Goal: Task Accomplishment & Management: Use online tool/utility

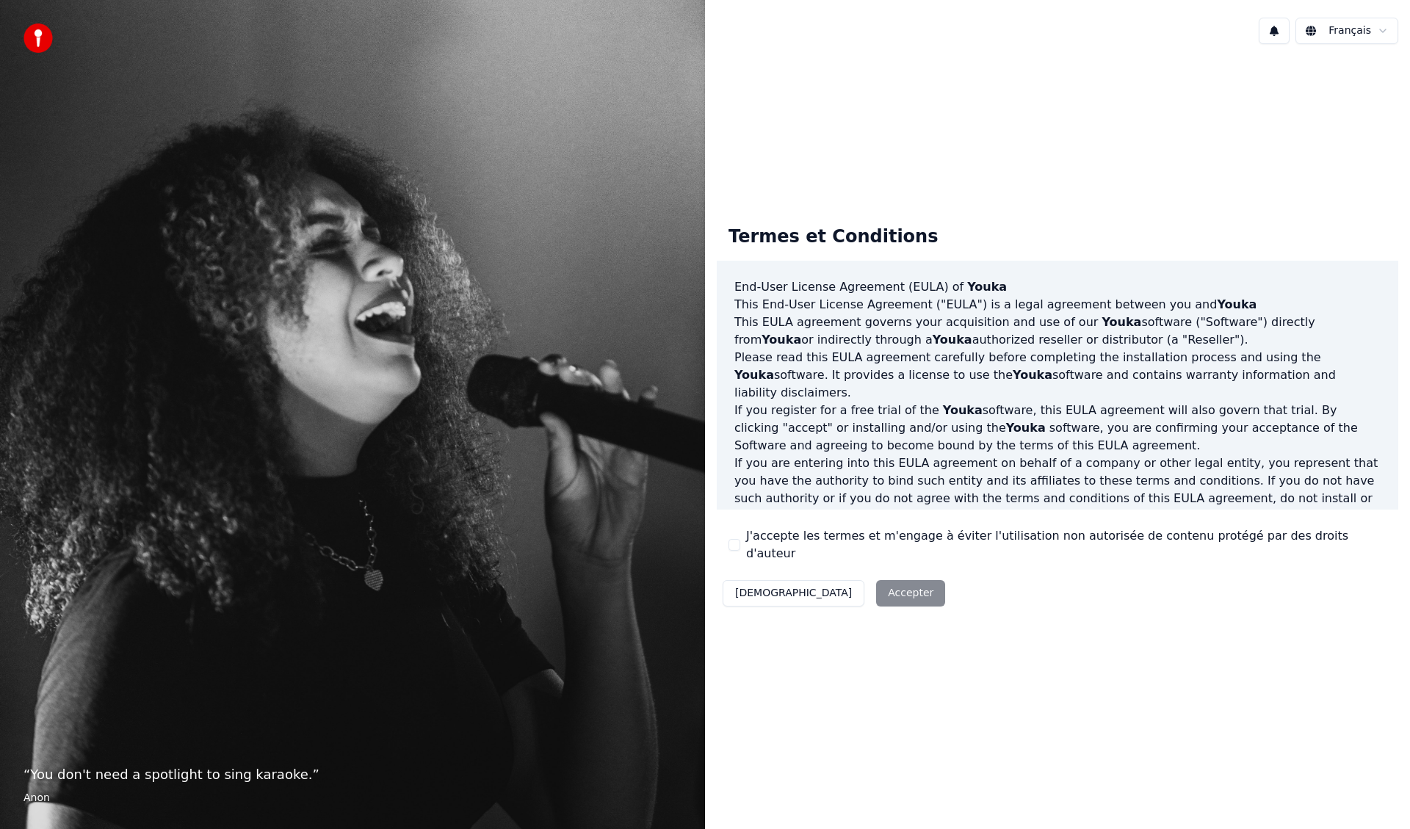
click at [740, 547] on div "J'accepte les termes et m'engage à éviter l'utilisation non autorisée de conten…" at bounding box center [1058, 544] width 658 height 35
click at [735, 546] on button "J'accepte les termes et m'engage à éviter l'utilisation non autorisée de conten…" at bounding box center [735, 545] width 12 height 12
click at [876, 591] on button "Accepter" at bounding box center [910, 593] width 69 height 26
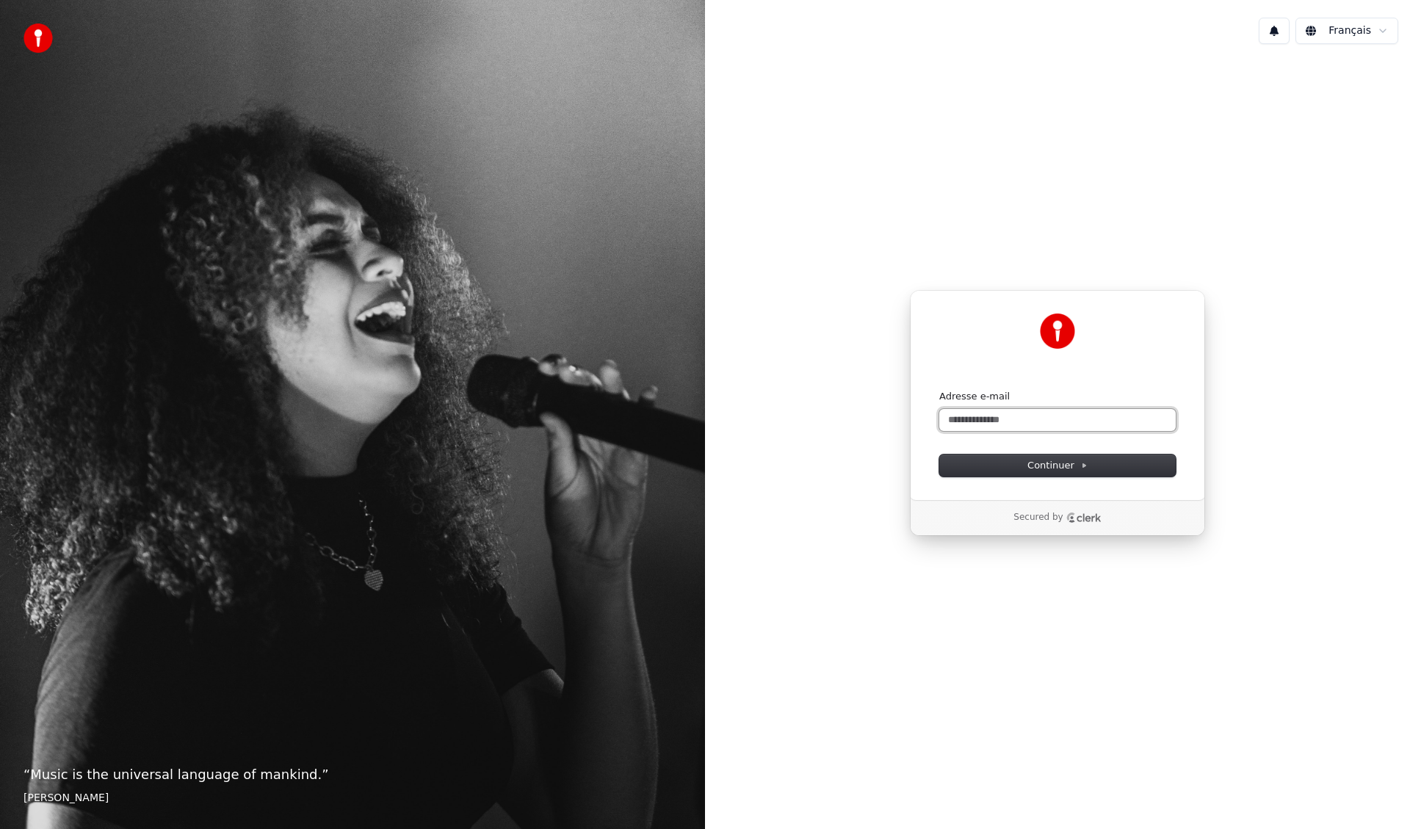
click at [996, 422] on input "Adresse e-mail" at bounding box center [1057, 420] width 237 height 22
click at [1065, 461] on span "Continuer" at bounding box center [1058, 465] width 60 height 13
type input "**********"
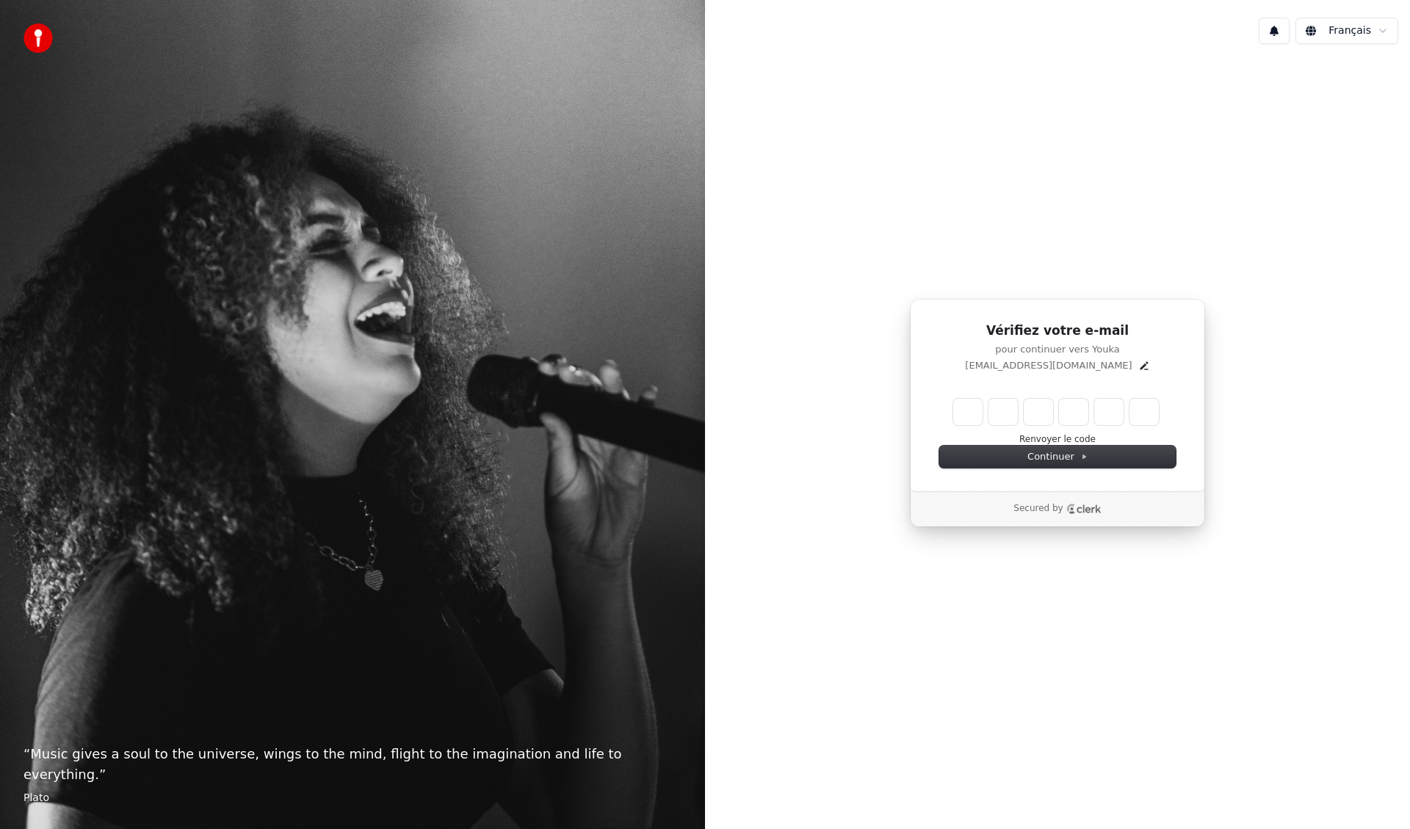
type input "******"
type input "*"
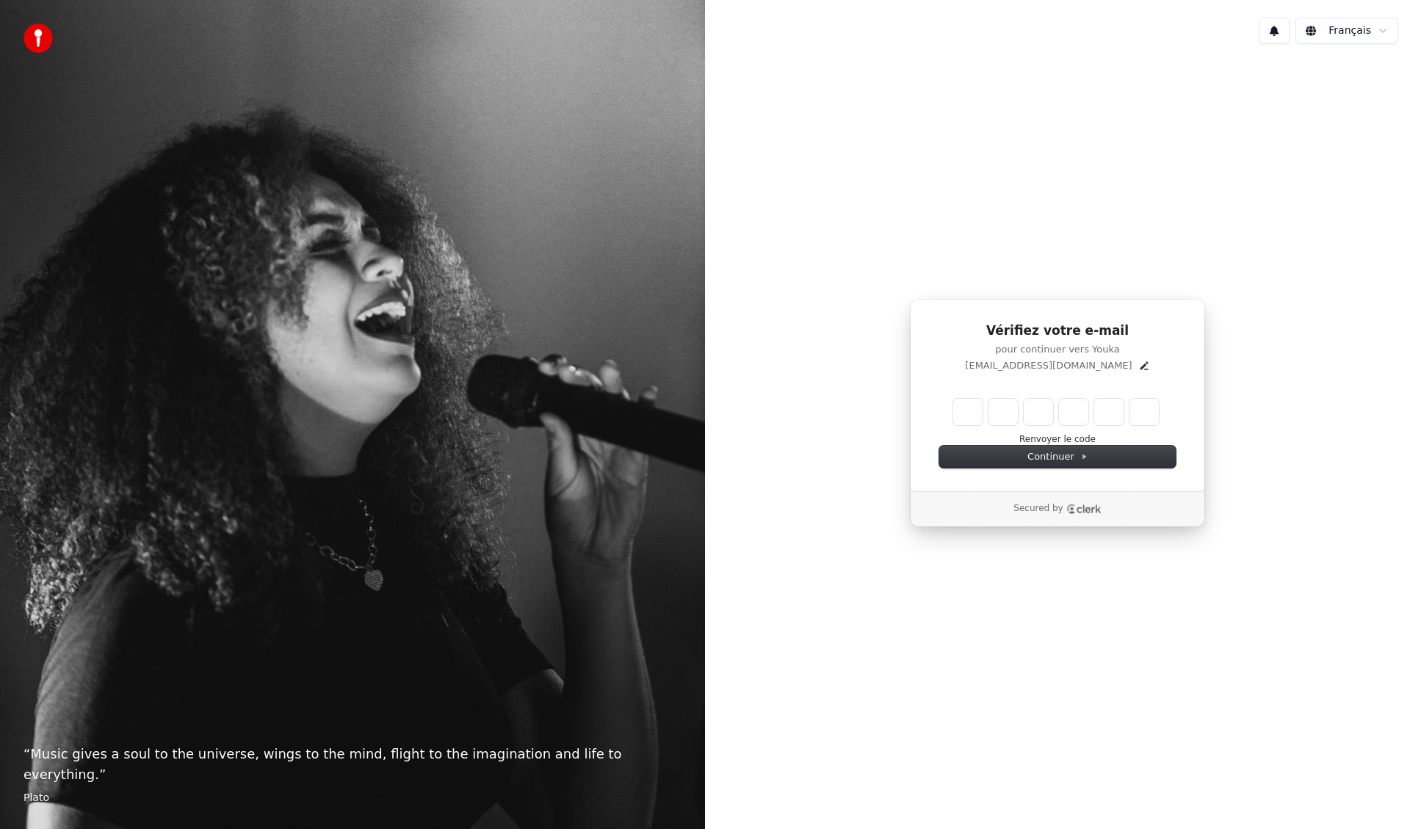
type input "*"
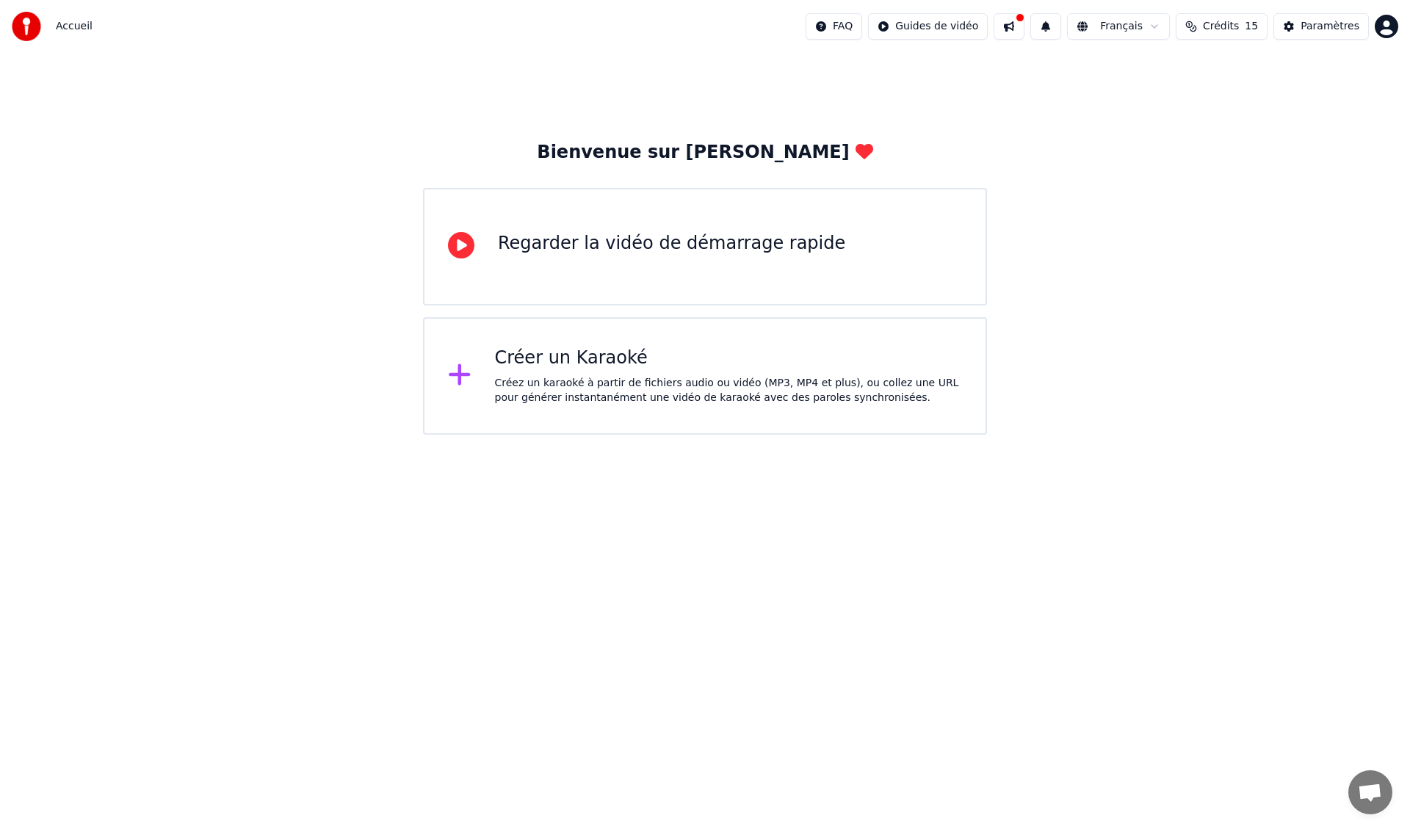
click at [559, 363] on div "Créer un Karaoké" at bounding box center [729, 359] width 468 height 24
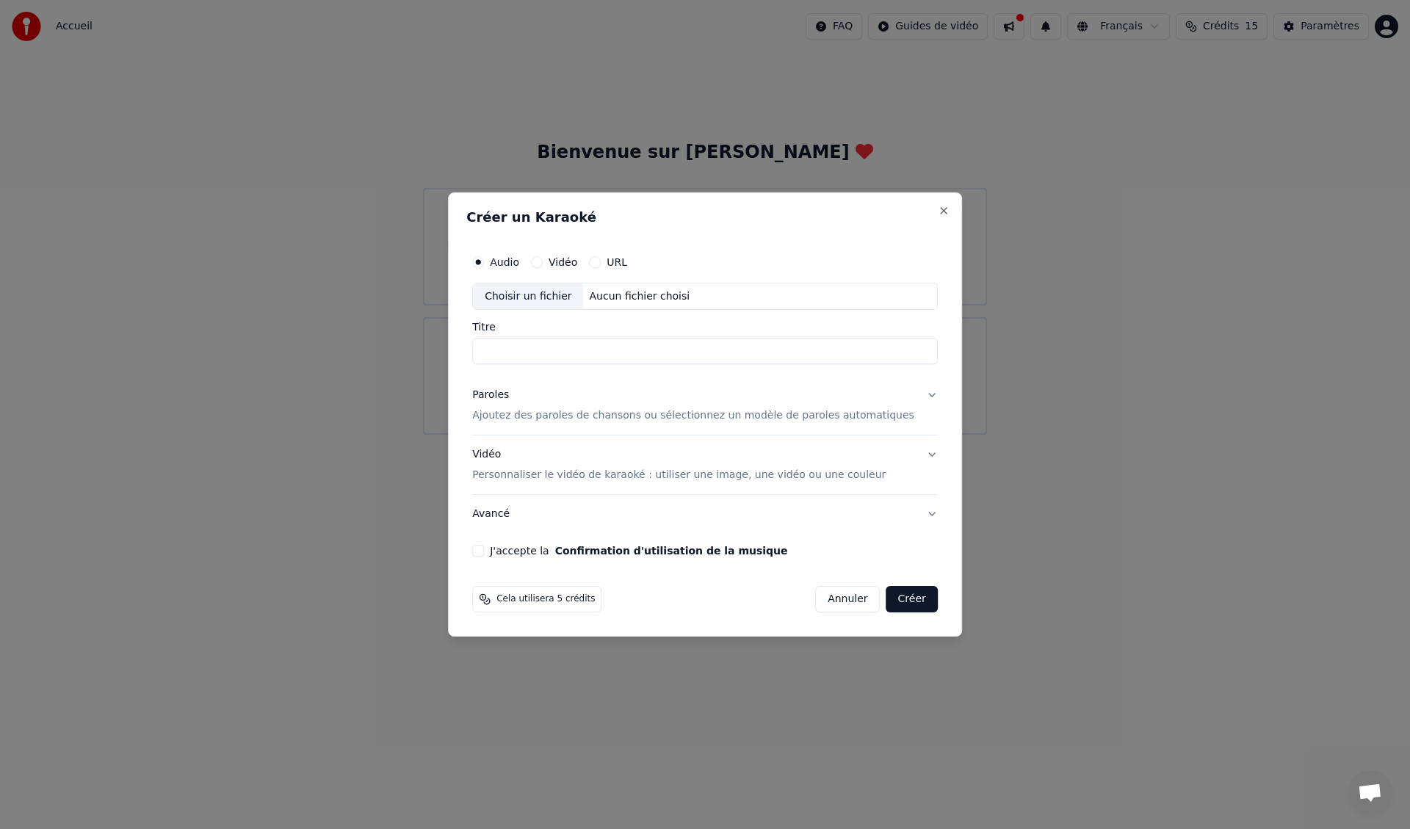
click at [552, 292] on div "Choisir un fichier" at bounding box center [528, 297] width 110 height 26
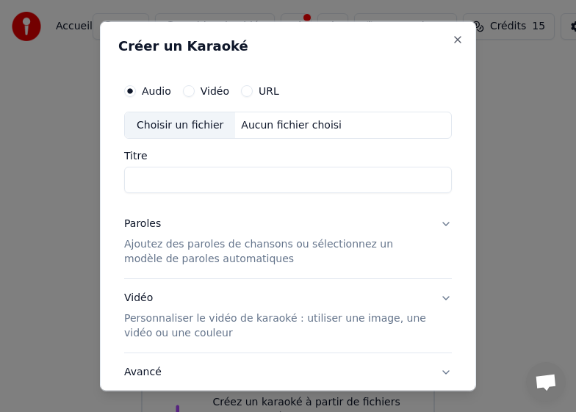
click at [176, 130] on div "Choisir un fichier" at bounding box center [180, 125] width 110 height 26
type input "**********"
click at [433, 227] on button "Paroles Ajoutez des paroles de chansons ou sélectionnez un modèle de paroles au…" at bounding box center [288, 241] width 328 height 73
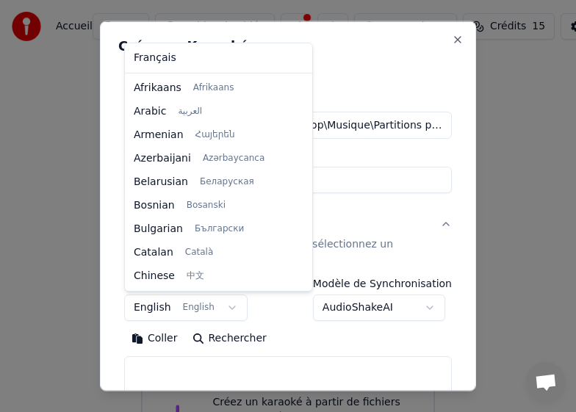
click at [228, 307] on body "**********" at bounding box center [288, 247] width 576 height 494
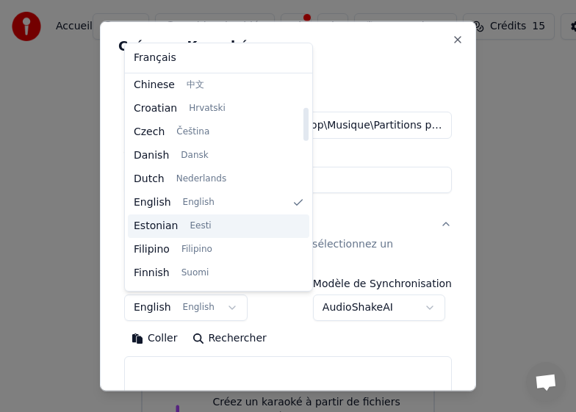
scroll to position [264, 0]
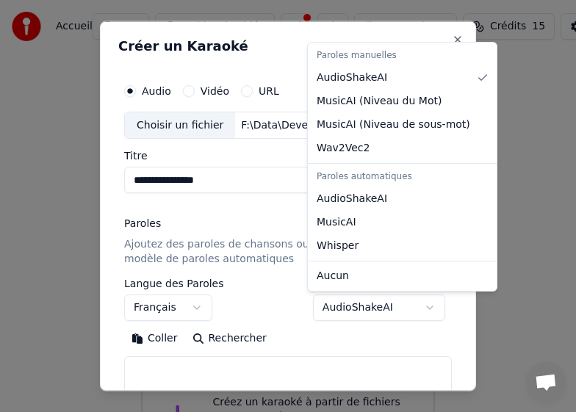
click at [424, 307] on body "**********" at bounding box center [288, 247] width 576 height 494
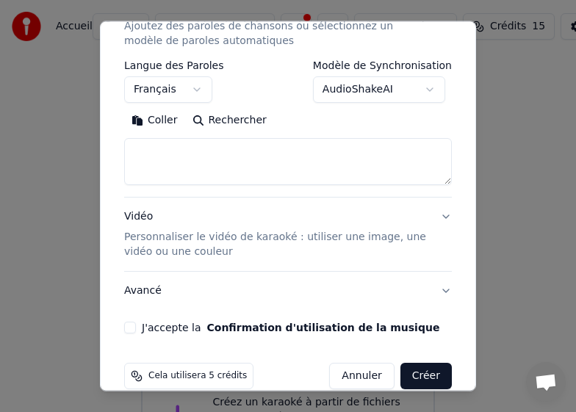
scroll to position [240, 0]
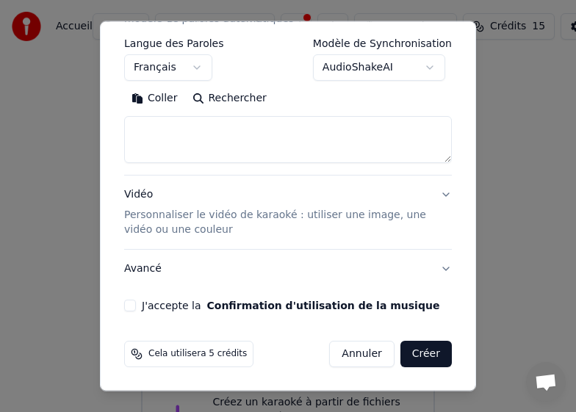
click at [126, 306] on button "J'accepte la Confirmation d'utilisation de la musique" at bounding box center [130, 306] width 12 height 12
click at [428, 354] on button "Créer" at bounding box center [425, 354] width 51 height 26
select select "**"
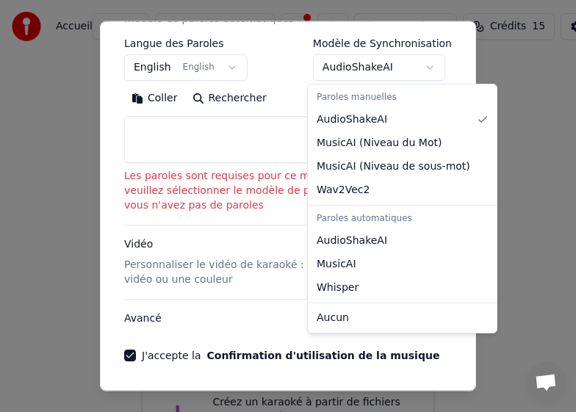
click at [424, 68] on body "**********" at bounding box center [288, 247] width 576 height 494
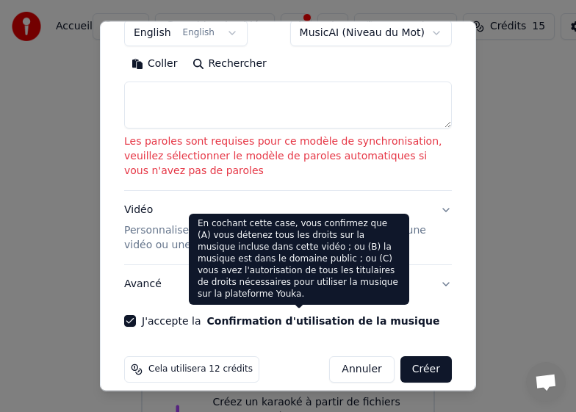
scroll to position [290, 0]
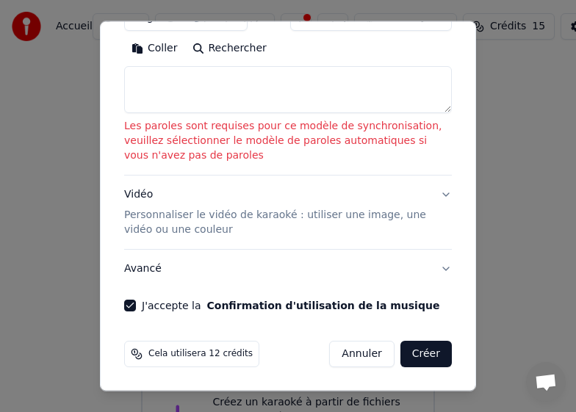
click at [419, 359] on button "Créer" at bounding box center [425, 354] width 51 height 26
click at [413, 352] on button "Créer" at bounding box center [425, 354] width 51 height 26
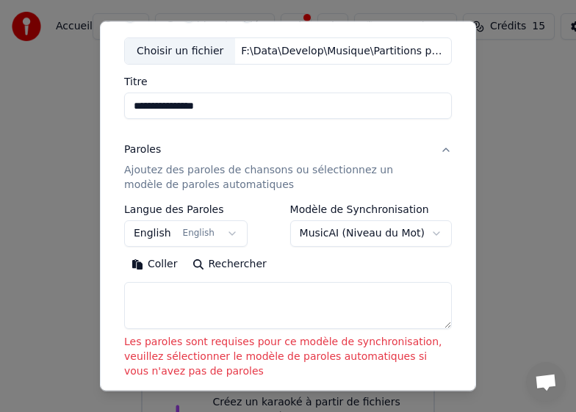
scroll to position [70, 0]
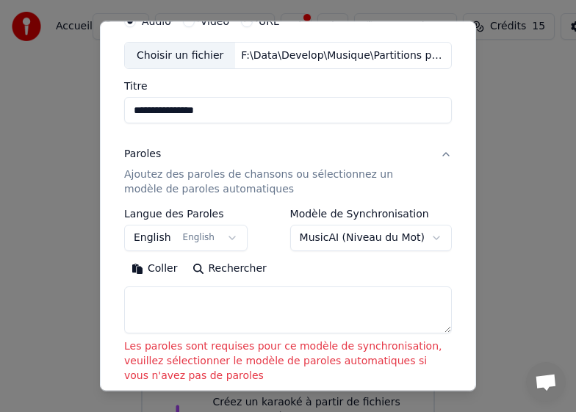
click at [426, 234] on body "**********" at bounding box center [288, 247] width 576 height 494
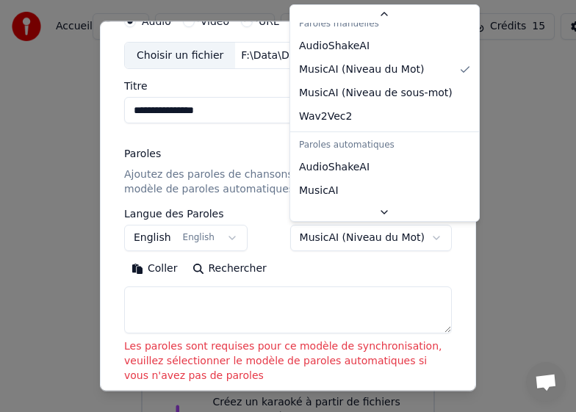
scroll to position [0, 0]
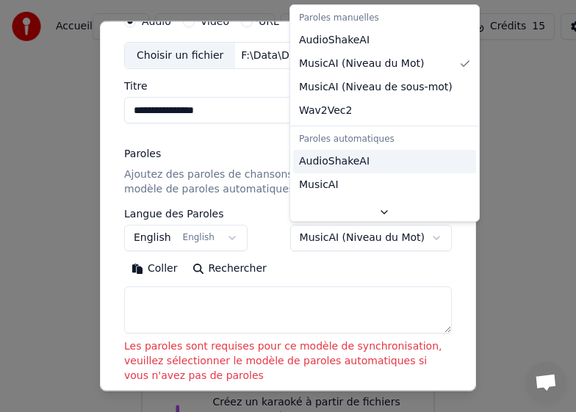
select select "**********"
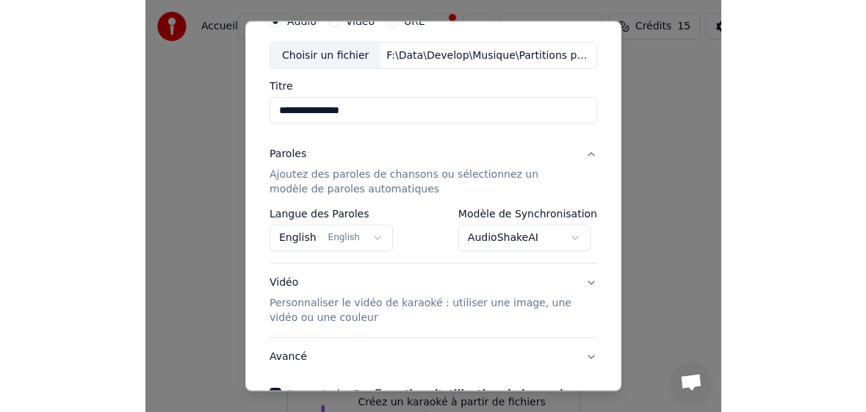
scroll to position [158, 0]
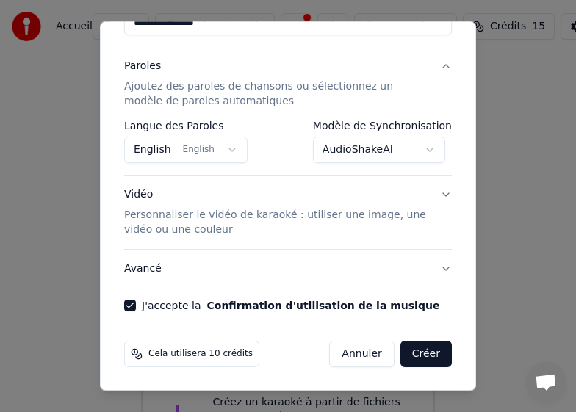
click at [422, 355] on button "Créer" at bounding box center [425, 354] width 51 height 26
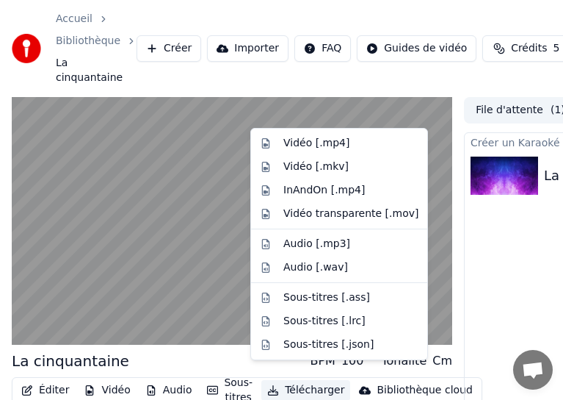
click at [299, 380] on button "Télécharger" at bounding box center [305, 390] width 89 height 21
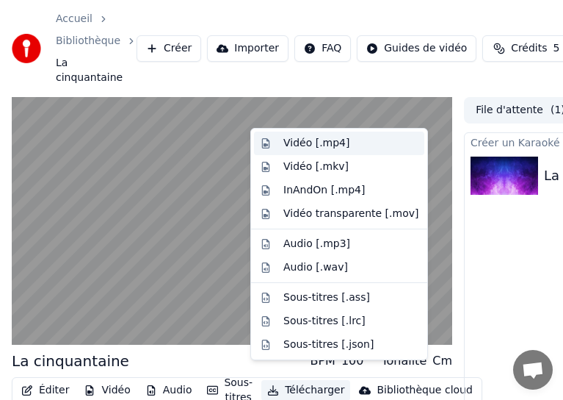
click at [333, 143] on div "Vidéo [.mp4]" at bounding box center [317, 143] width 66 height 15
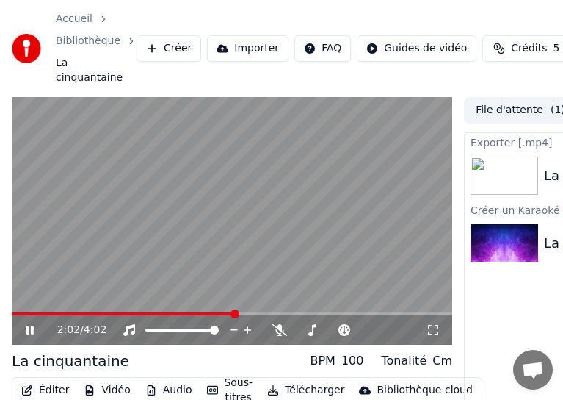
click at [259, 176] on video at bounding box center [232, 221] width 441 height 248
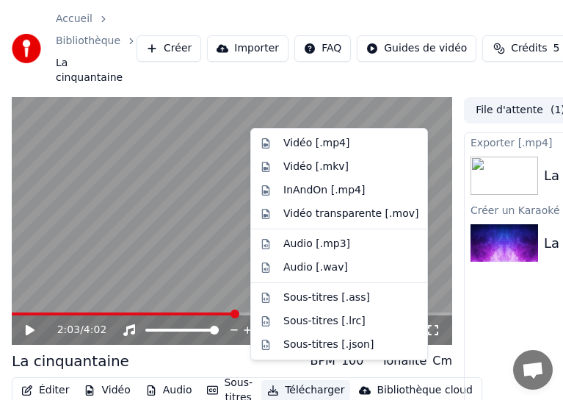
click at [288, 380] on button "Télécharger" at bounding box center [305, 390] width 89 height 21
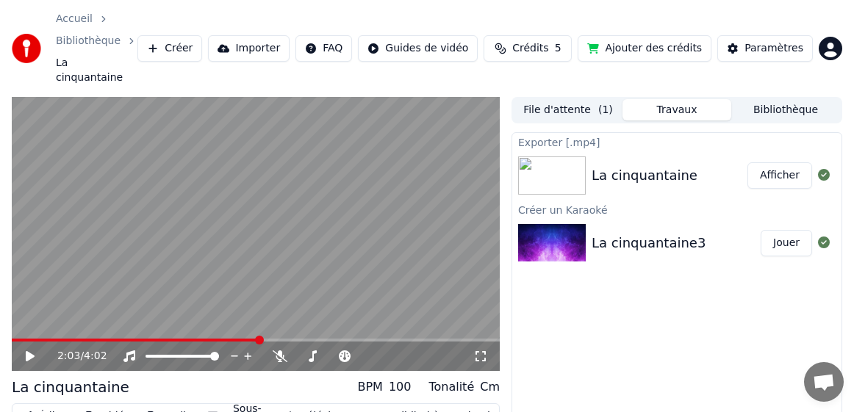
click at [783, 164] on button "Afficher" at bounding box center [779, 175] width 65 height 26
click at [540, 41] on span "Crédits" at bounding box center [530, 48] width 36 height 15
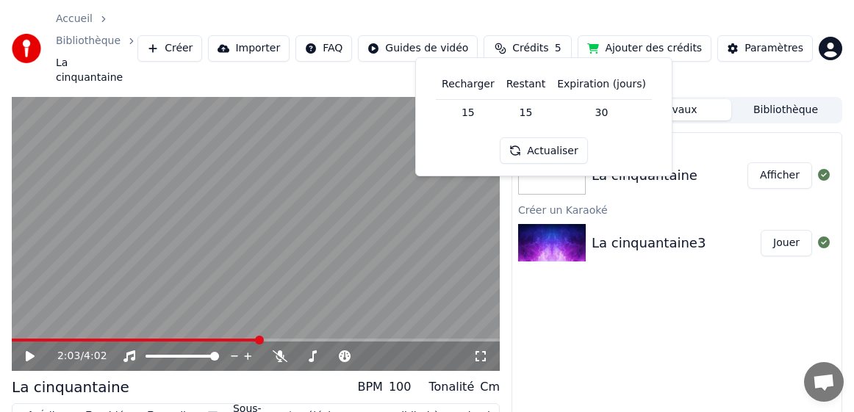
click at [560, 152] on button "Actualiser" at bounding box center [542, 150] width 87 height 26
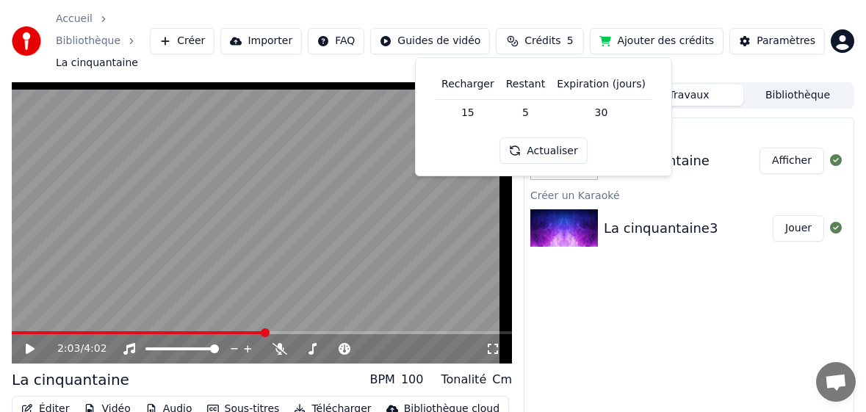
click at [833, 45] on html "Accueil Bibliothèque La cinquantaine Créer Importer FAQ Guides de vidéo Crédits…" at bounding box center [433, 206] width 866 height 412
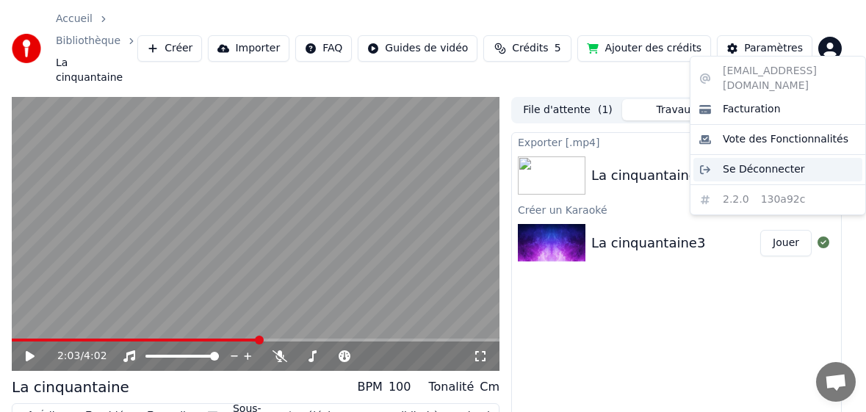
click at [778, 162] on span "Se Déconnecter" at bounding box center [764, 169] width 82 height 15
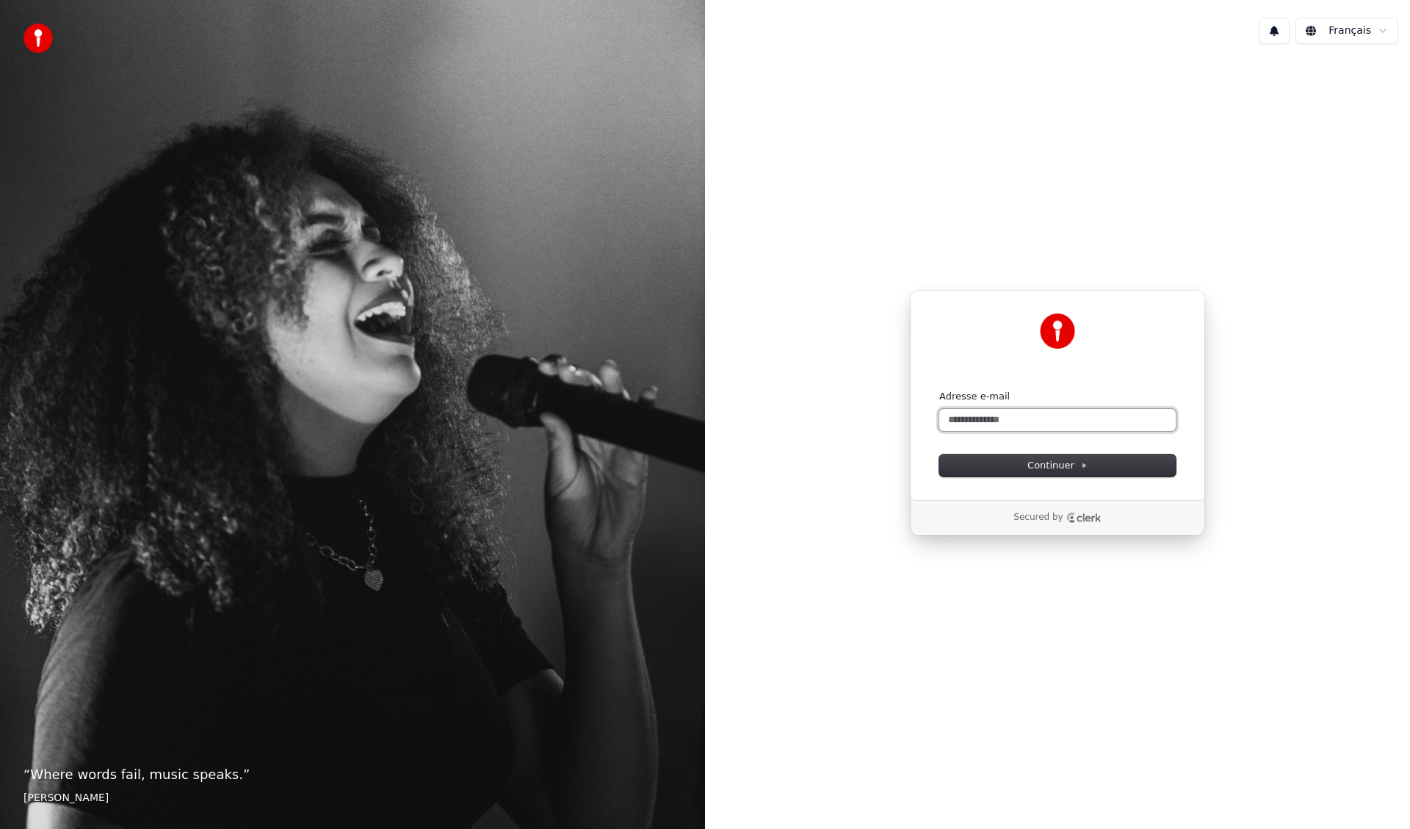
click at [1039, 422] on input "Adresse e-mail" at bounding box center [1057, 420] width 237 height 22
click at [939, 390] on button "submit" at bounding box center [939, 390] width 0 height 0
type input "**********"
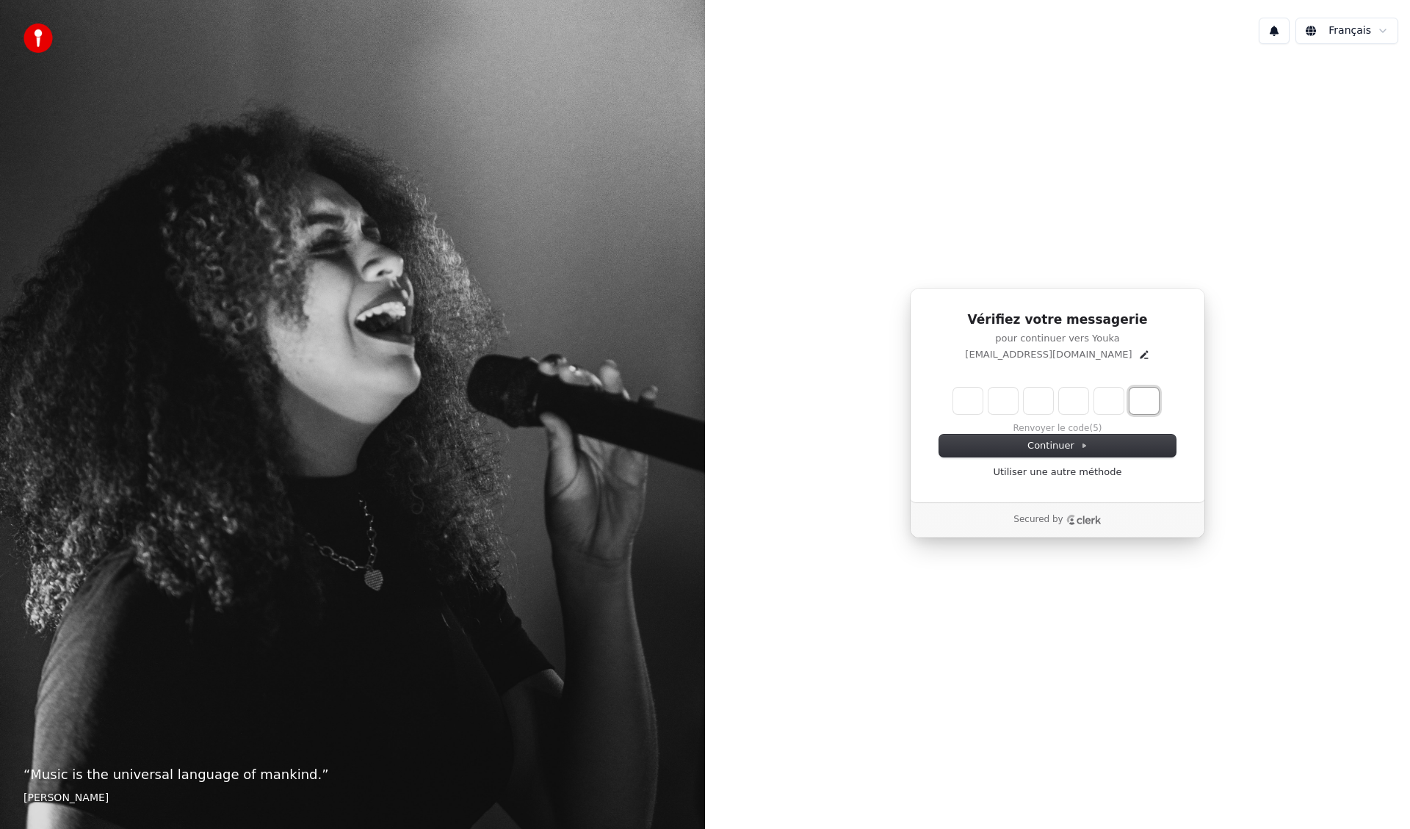
paste input "*"
type input "******"
type input "*"
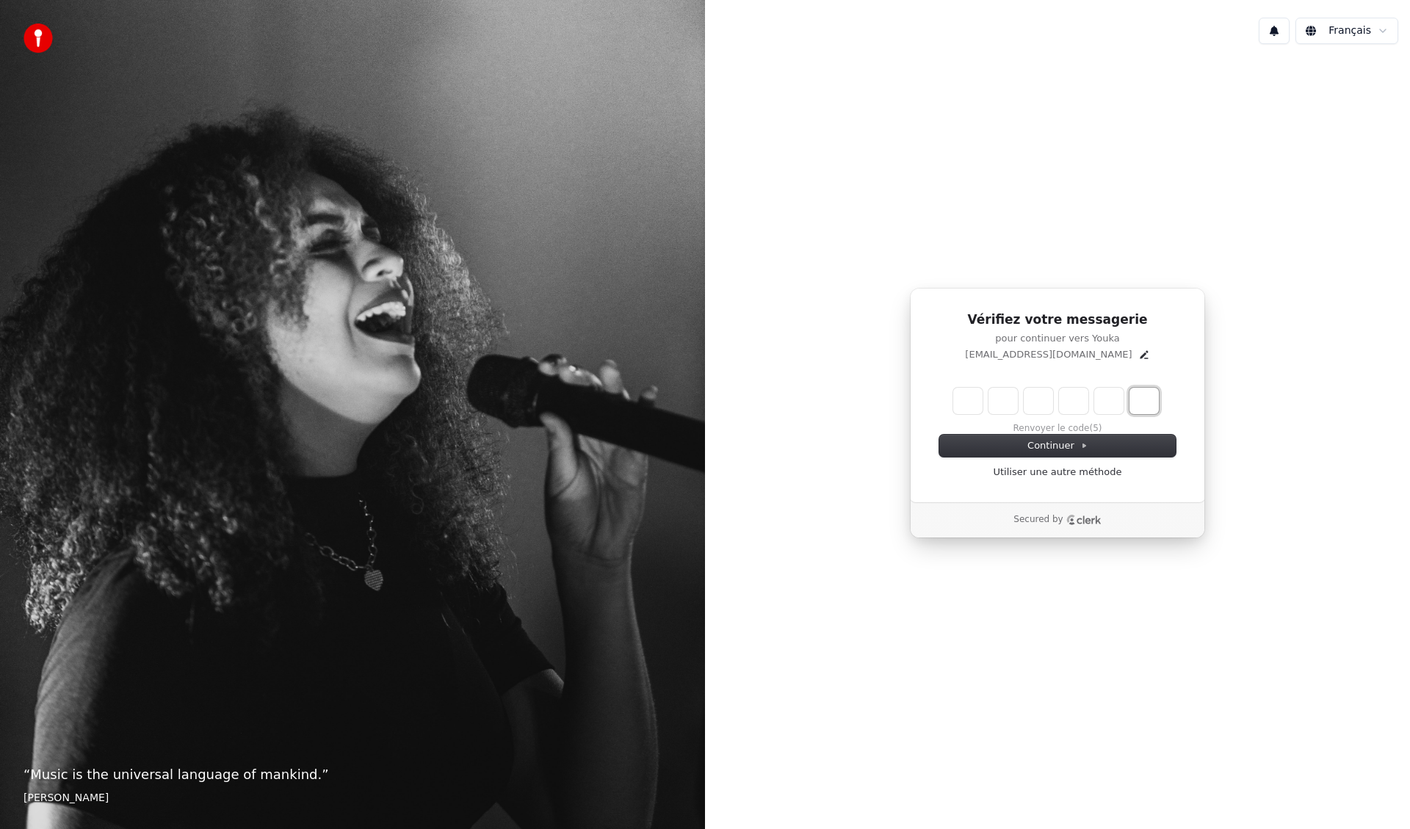
type input "*"
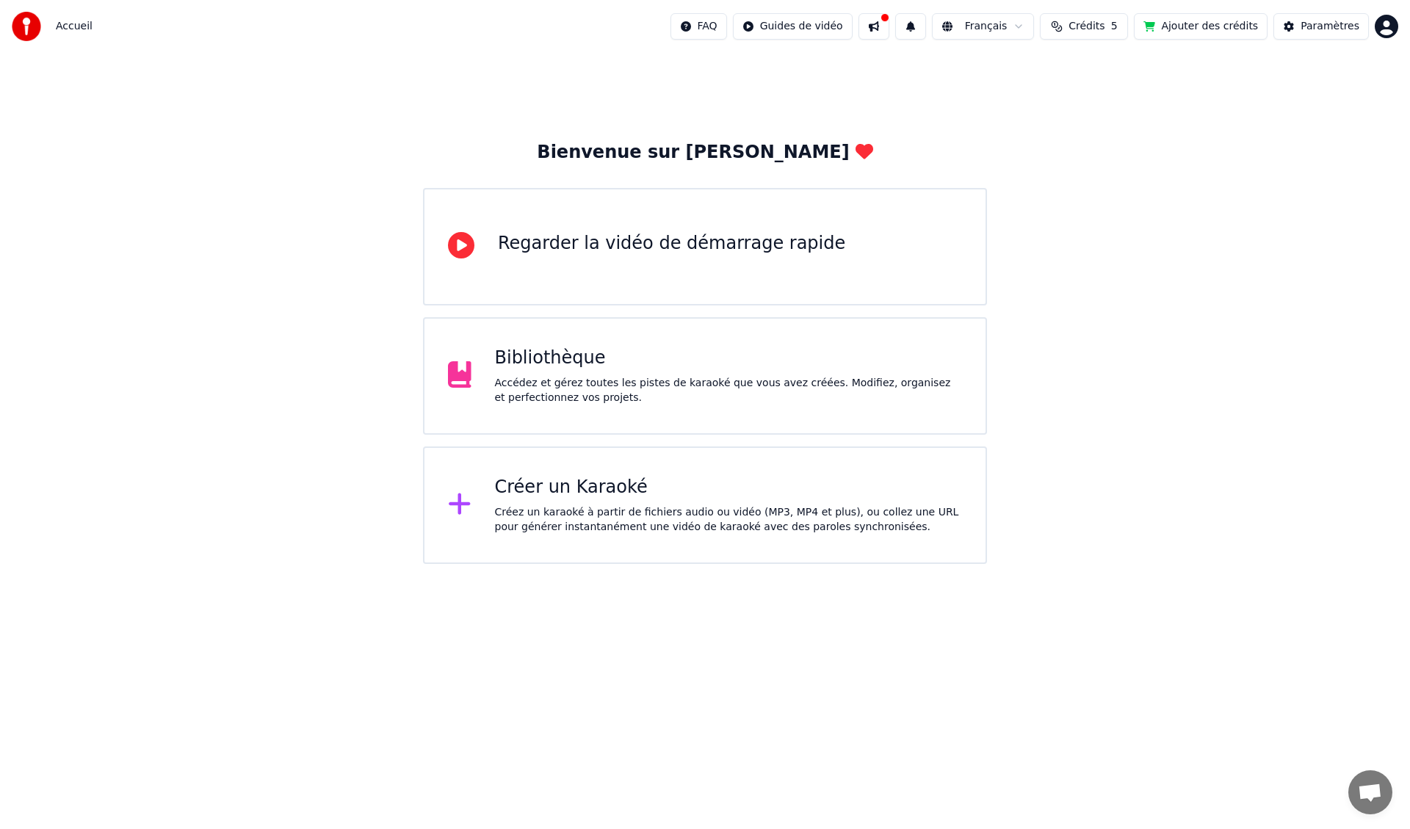
click at [1206, 27] on button "Ajouter des crédits" at bounding box center [1201, 26] width 134 height 26
click at [1105, 25] on span "Crédits" at bounding box center [1087, 26] width 36 height 15
click at [1033, 105] on td "15" at bounding box center [1024, 97] width 65 height 26
click at [1024, 73] on th "Recharger" at bounding box center [1024, 69] width 65 height 29
click at [890, 28] on button at bounding box center [874, 26] width 31 height 26
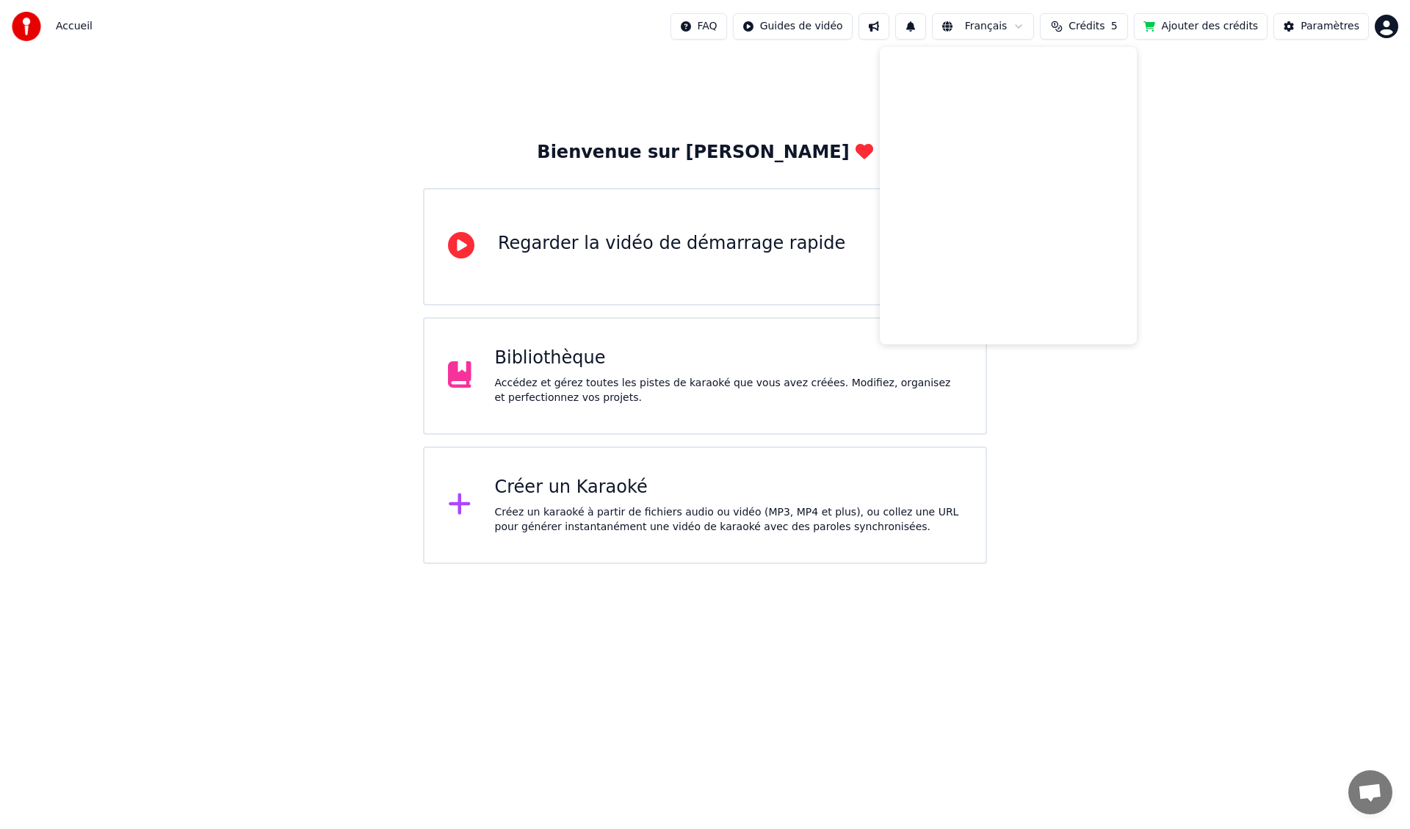
click at [1389, 26] on html "Accueil FAQ Guides de vidéo Français Crédits 5 Ajouter des crédits Paramètres B…" at bounding box center [705, 282] width 1410 height 564
click at [1307, 87] on span "Facturation" at bounding box center [1296, 94] width 58 height 15
click at [1392, 24] on html "Accueil FAQ Guides de vidéo Français Crédits 5 Ajouter des crédits Paramètres B…" at bounding box center [705, 282] width 1410 height 564
click at [1303, 87] on span "Facturation" at bounding box center [1296, 94] width 58 height 15
click at [1183, 25] on button "Ajouter des crédits" at bounding box center [1201, 26] width 134 height 26
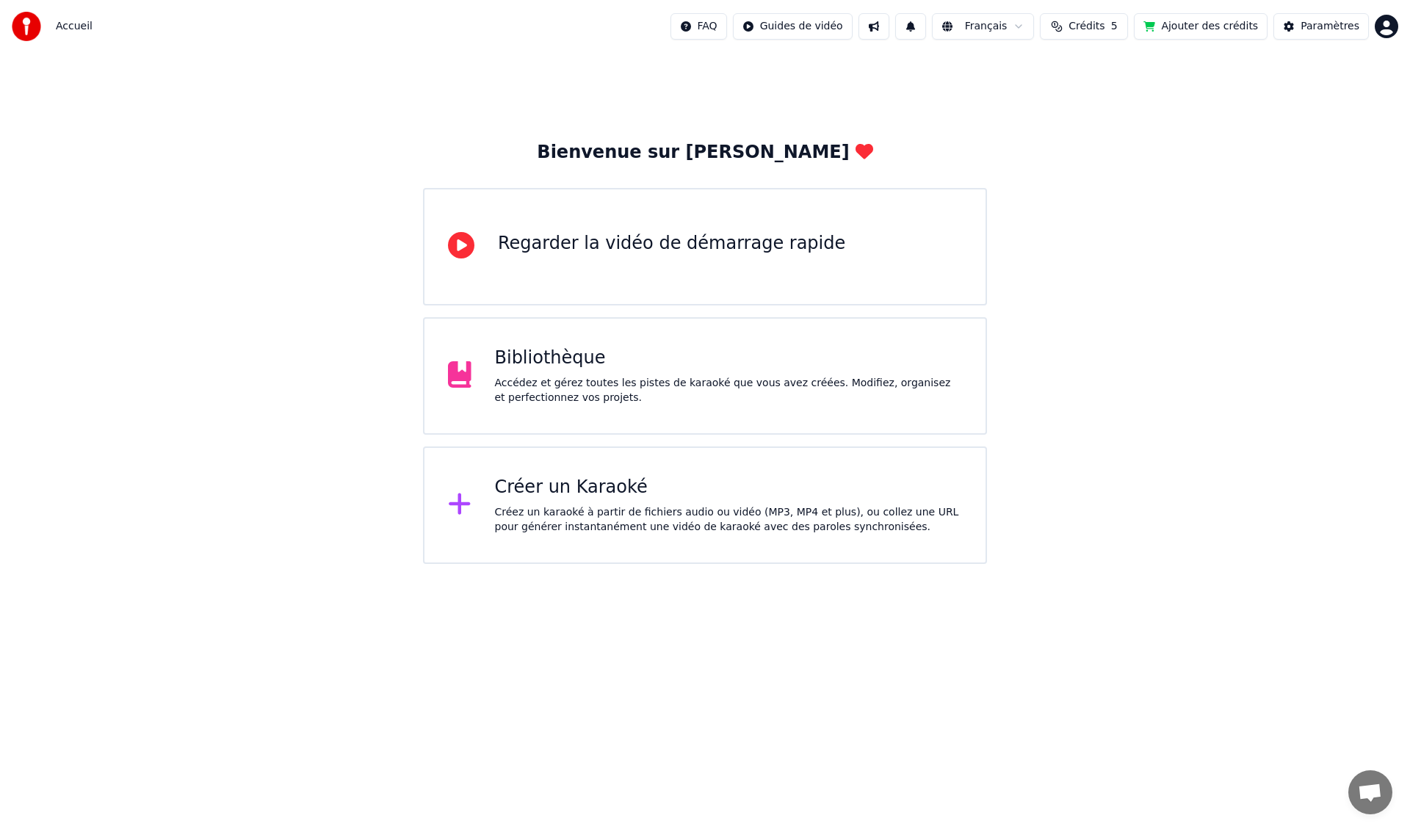
click at [1386, 26] on html "Accueil FAQ Guides de vidéo Français Crédits 5 Ajouter des crédits Paramètres B…" at bounding box center [705, 282] width 1410 height 564
click at [1312, 21] on html "Accueil FAQ Guides de vidéo Français Crédits 5 Ajouter des crédits Paramètres B…" at bounding box center [705, 282] width 1410 height 564
click at [1311, 27] on div "Paramètres" at bounding box center [1330, 26] width 59 height 15
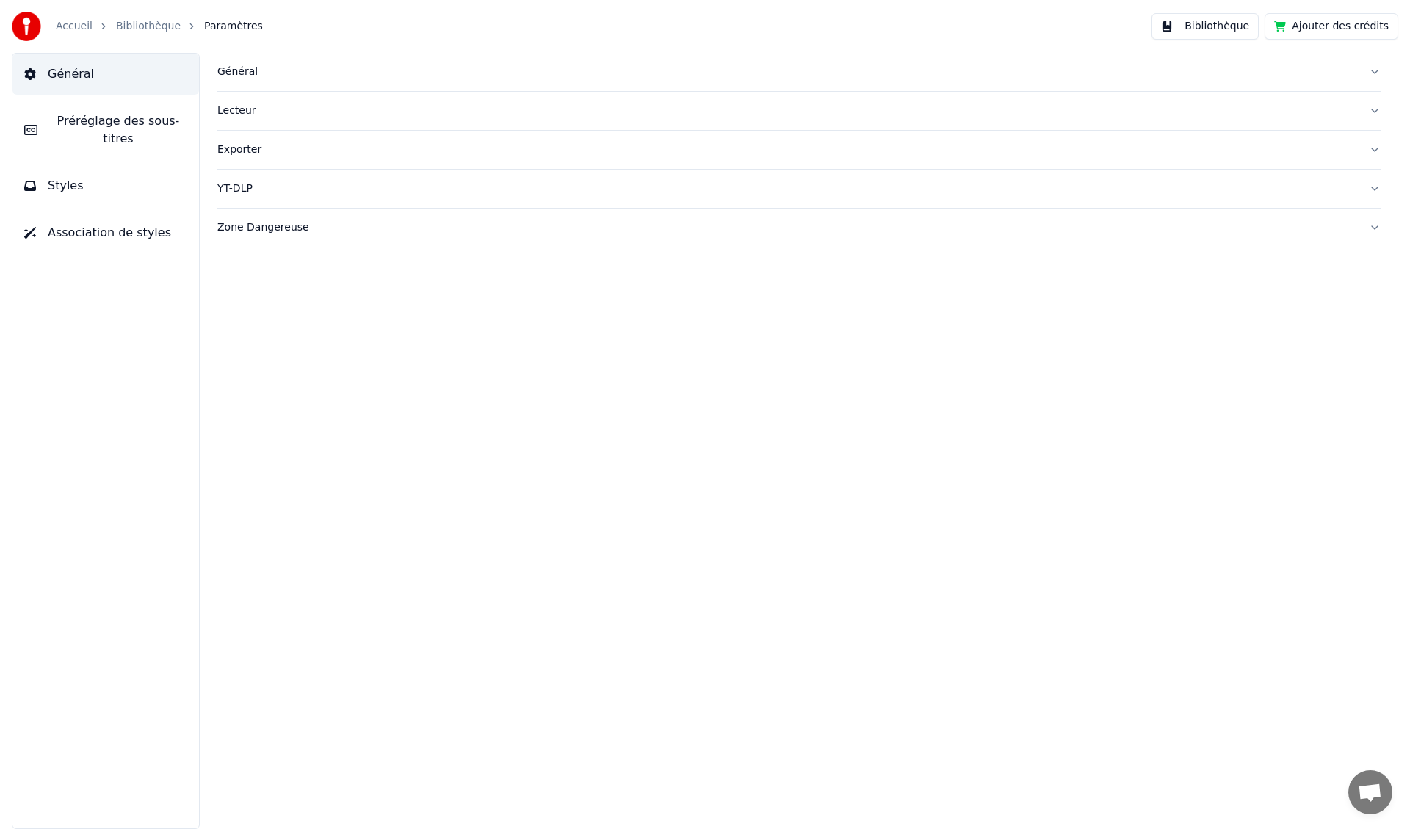
click at [1379, 73] on button "Général" at bounding box center [799, 72] width 1164 height 38
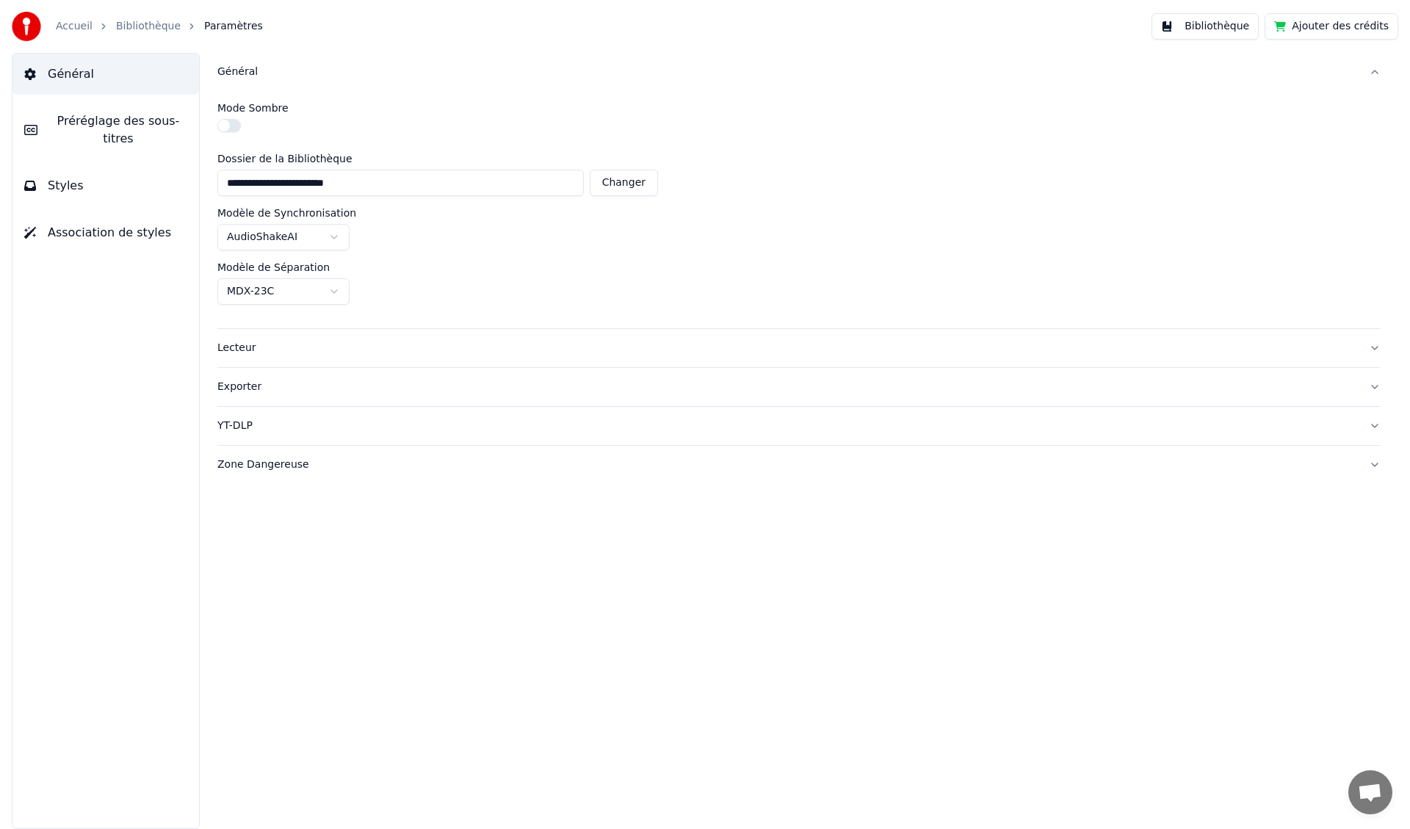
click at [82, 26] on link "Accueil" at bounding box center [74, 26] width 37 height 15
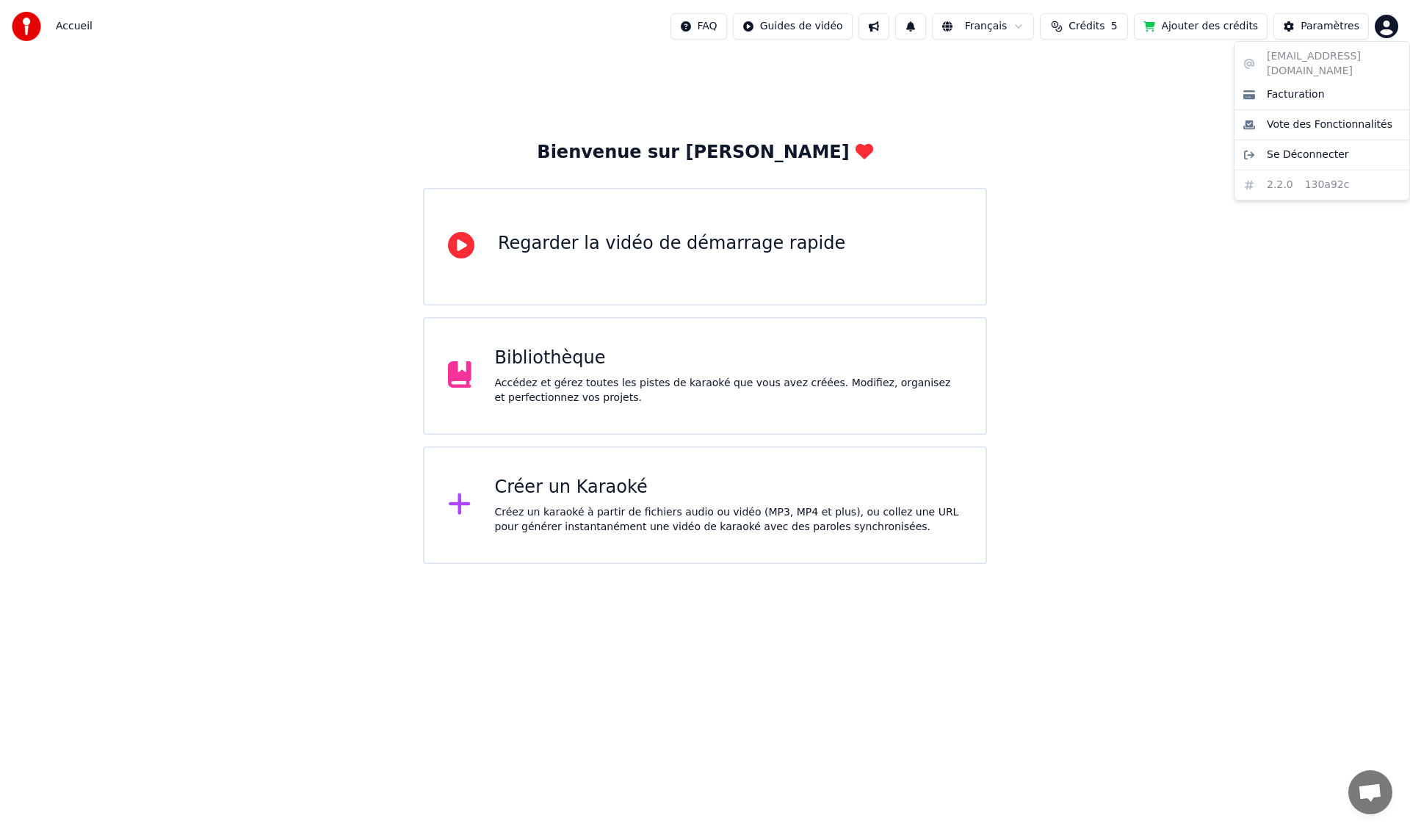
click at [1385, 32] on html "Accueil FAQ Guides de vidéo Français Crédits 5 Ajouter des crédits Paramètres B…" at bounding box center [705, 282] width 1410 height 564
